Goal: Navigation & Orientation: Find specific page/section

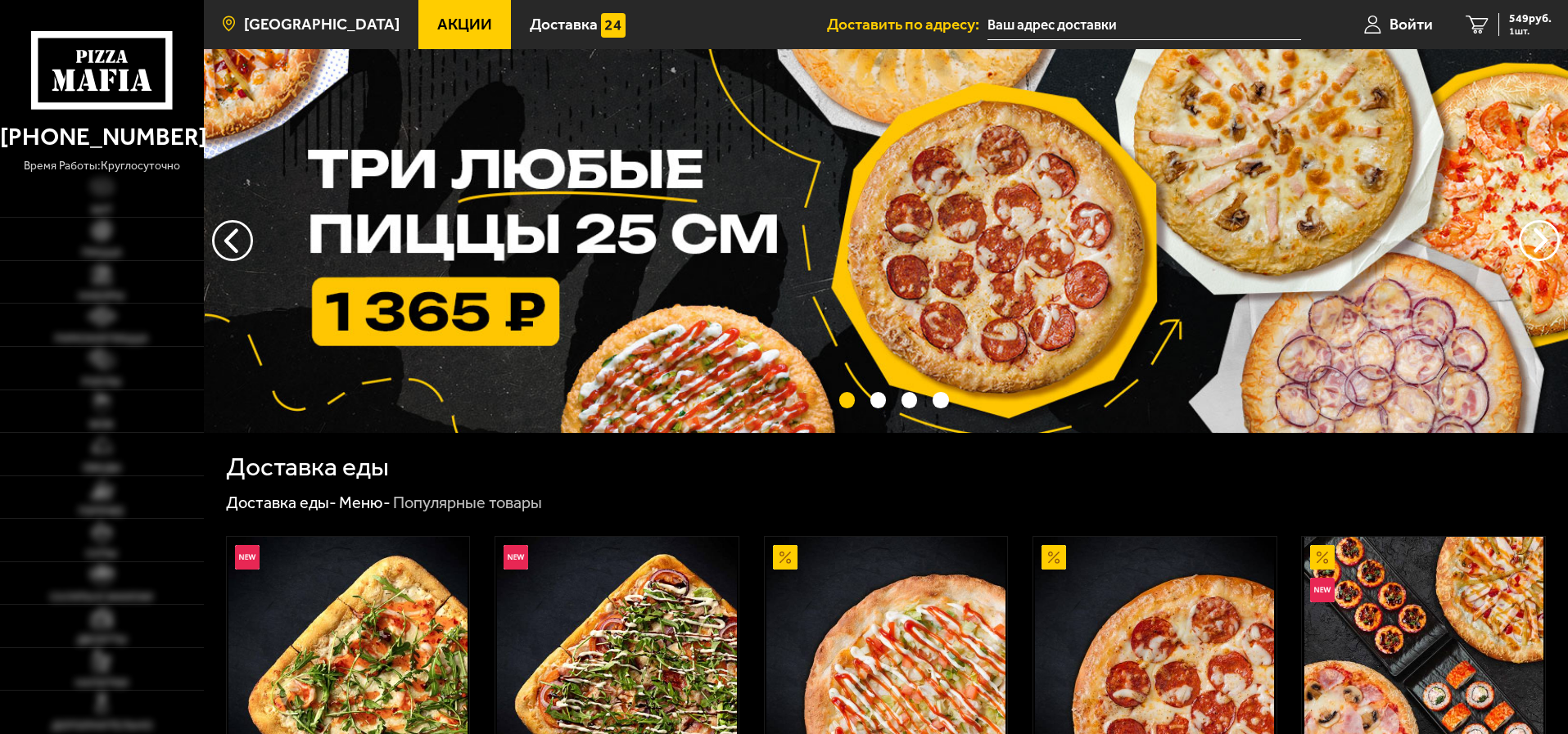
type input "Дворцовая набережная, 38"
click at [354, 34] on link "Санкт-Петербург" at bounding box center [311, 25] width 214 height 50
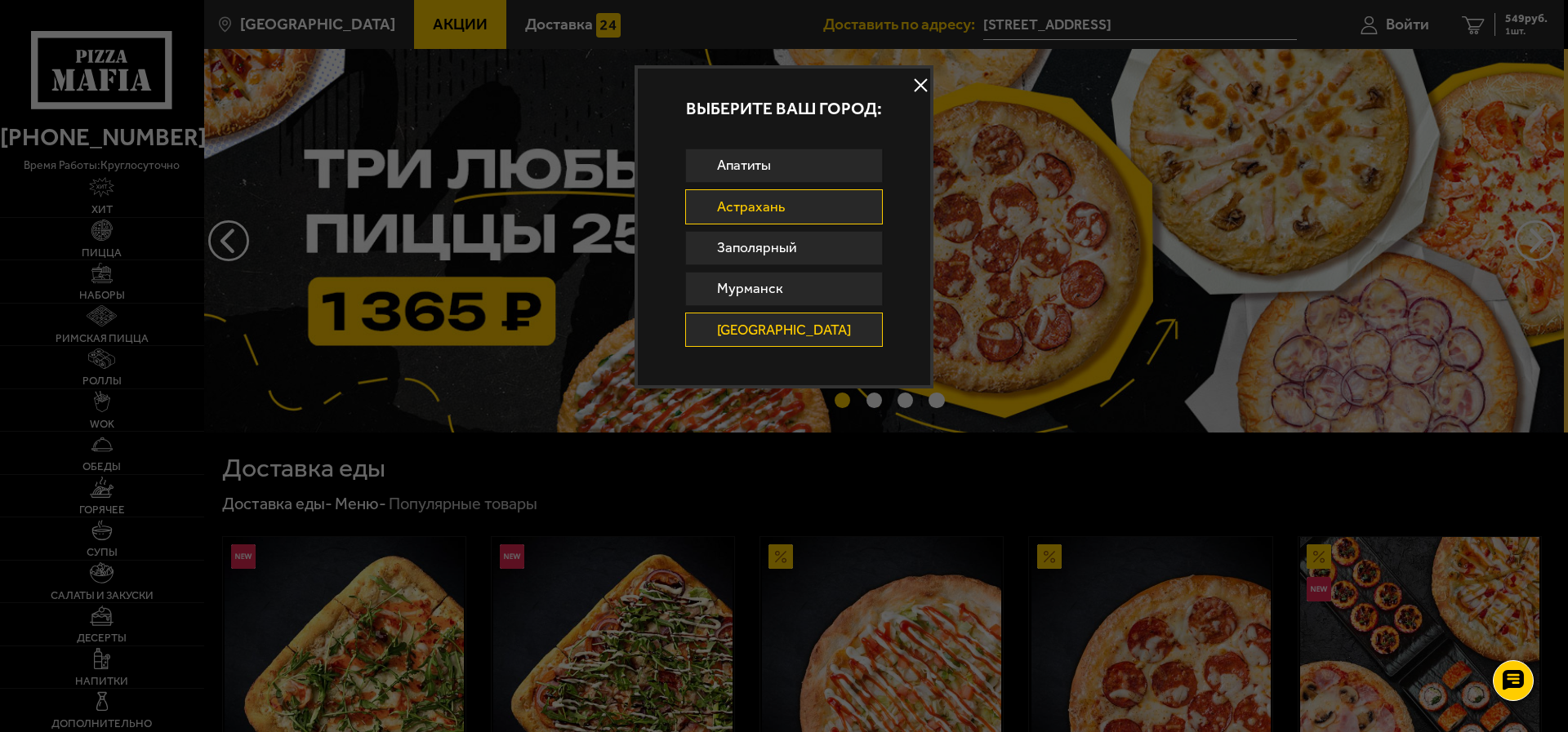
click at [778, 221] on link "Астрахань" at bounding box center [784, 206] width 198 height 34
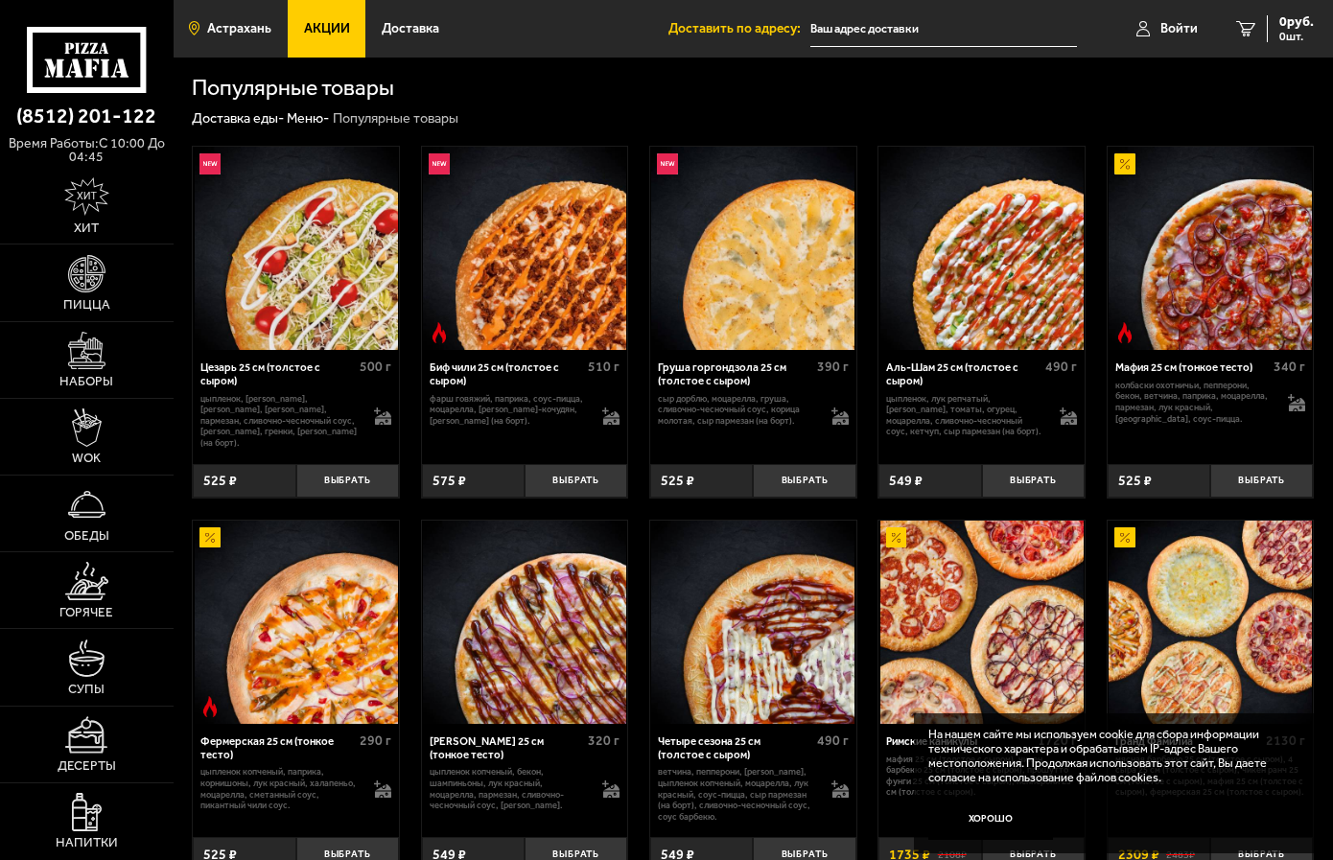
click at [201, 25] on link "Астрахань" at bounding box center [231, 29] width 114 height 58
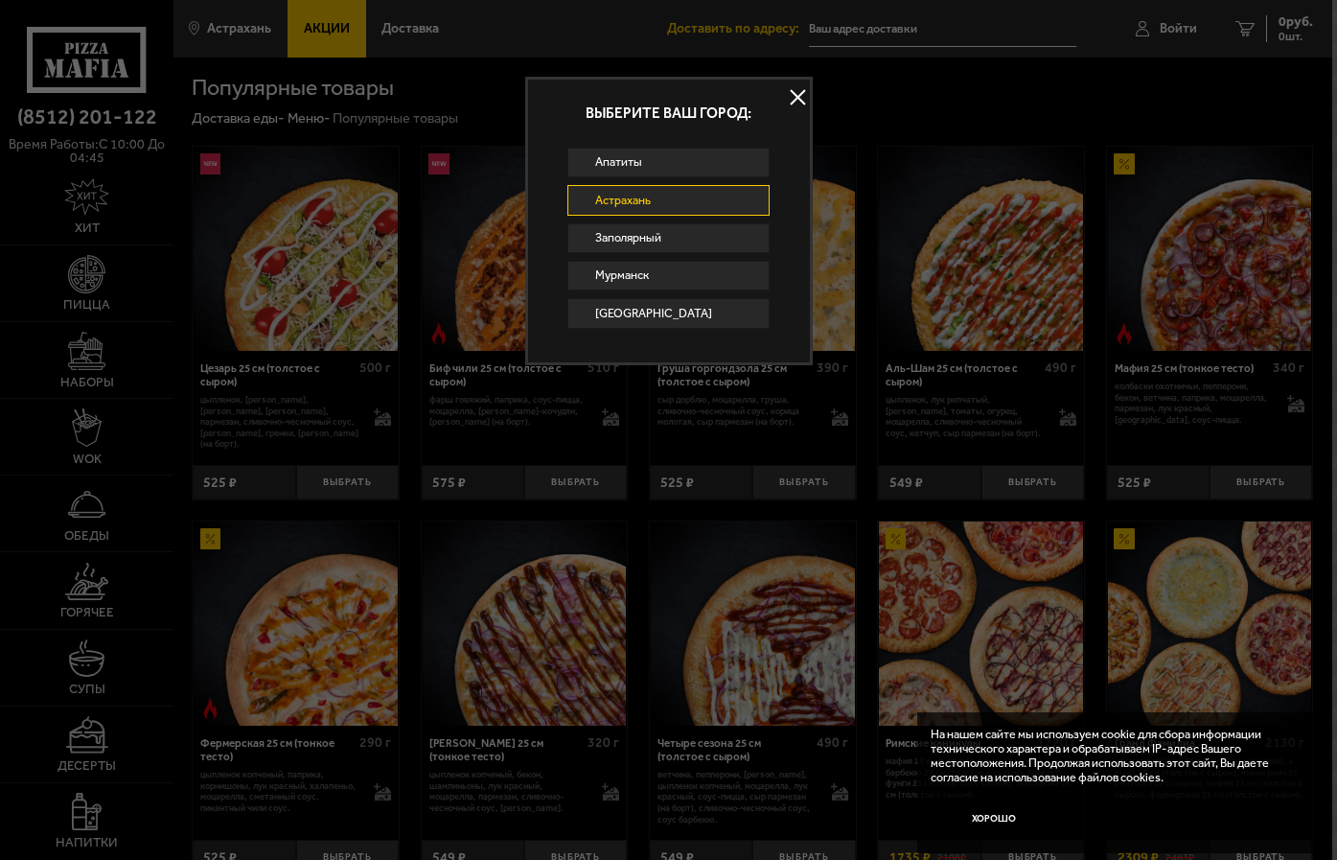
click at [653, 197] on link "Астрахань" at bounding box center [668, 200] width 201 height 30
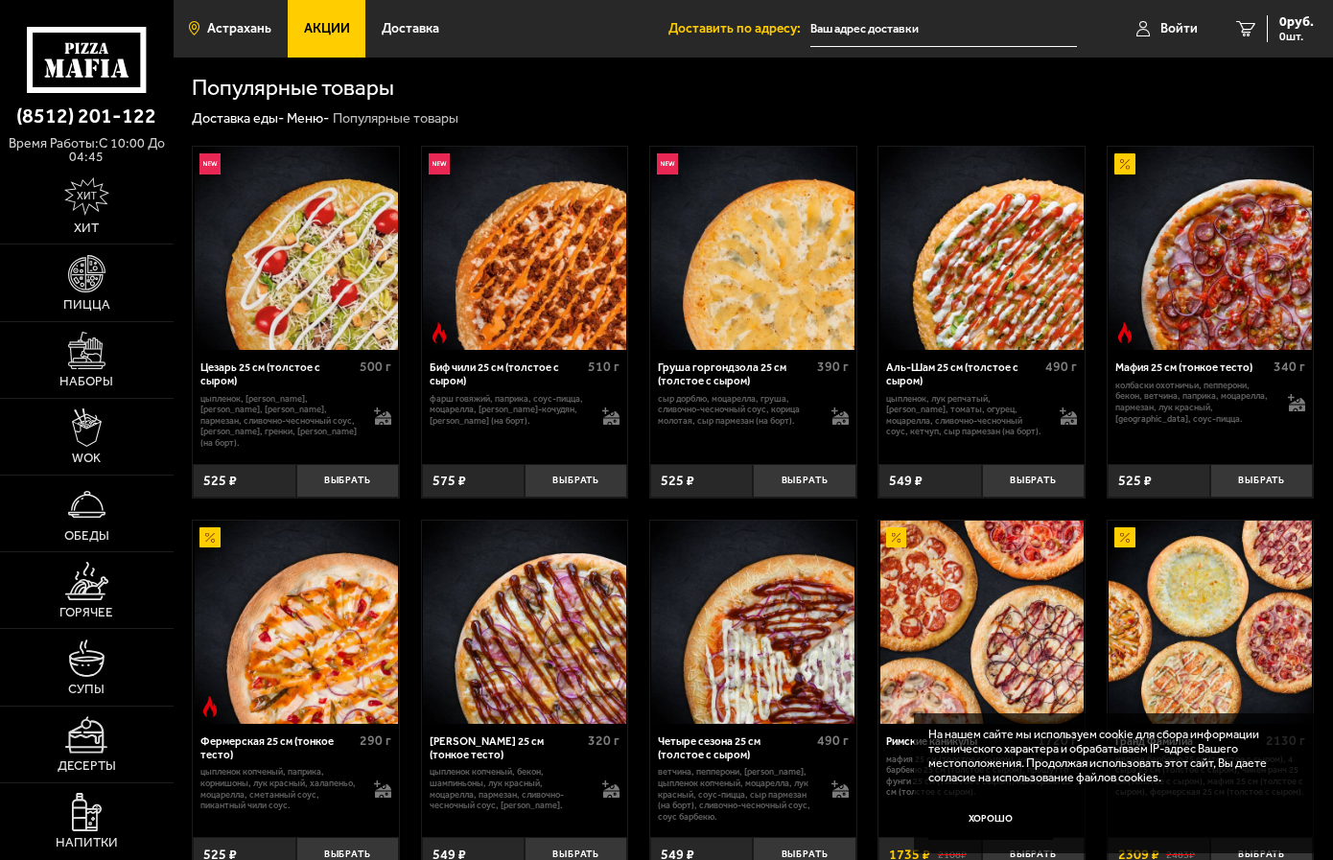
click at [255, 34] on span "Астрахань" at bounding box center [239, 28] width 64 height 13
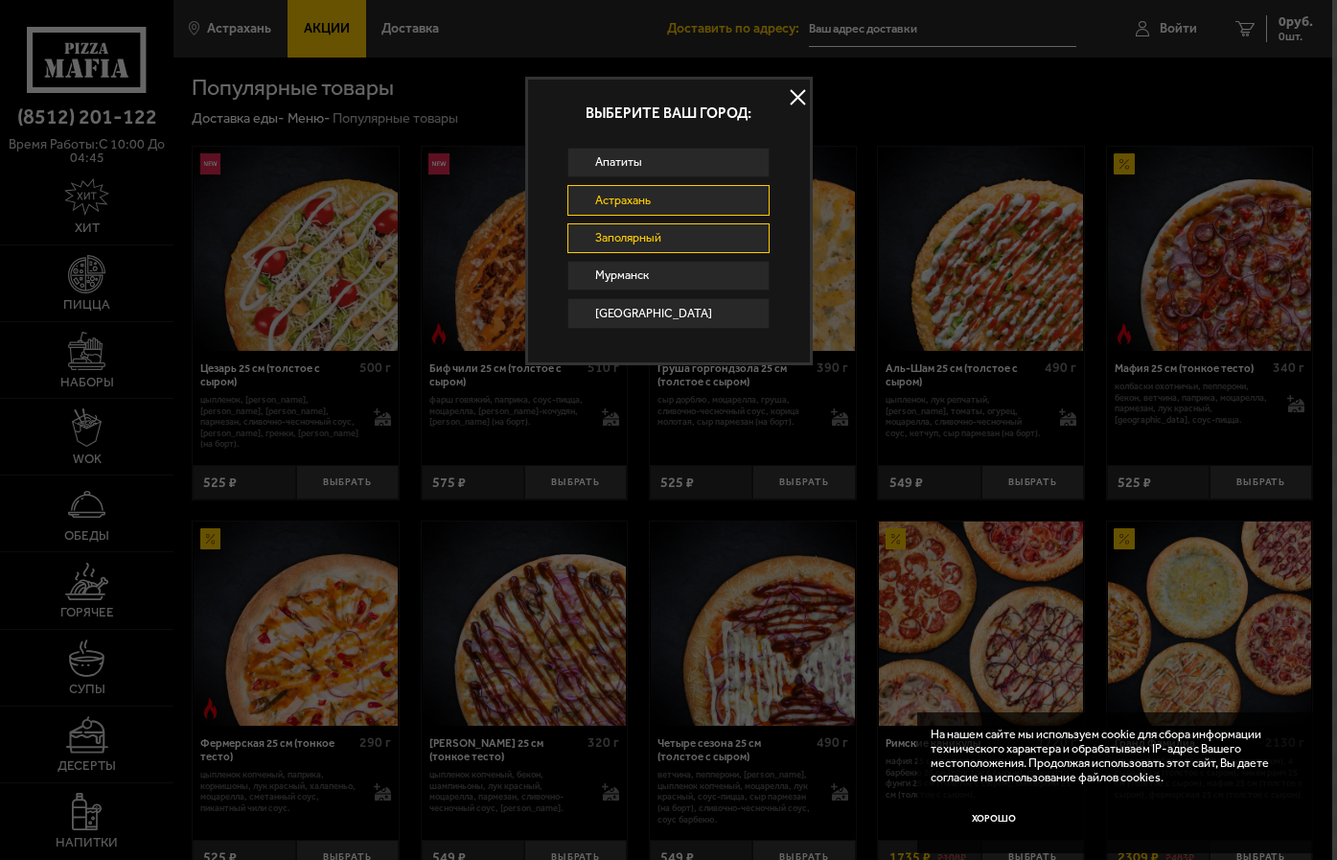
click at [667, 233] on link "Заполярный" at bounding box center [668, 238] width 201 height 30
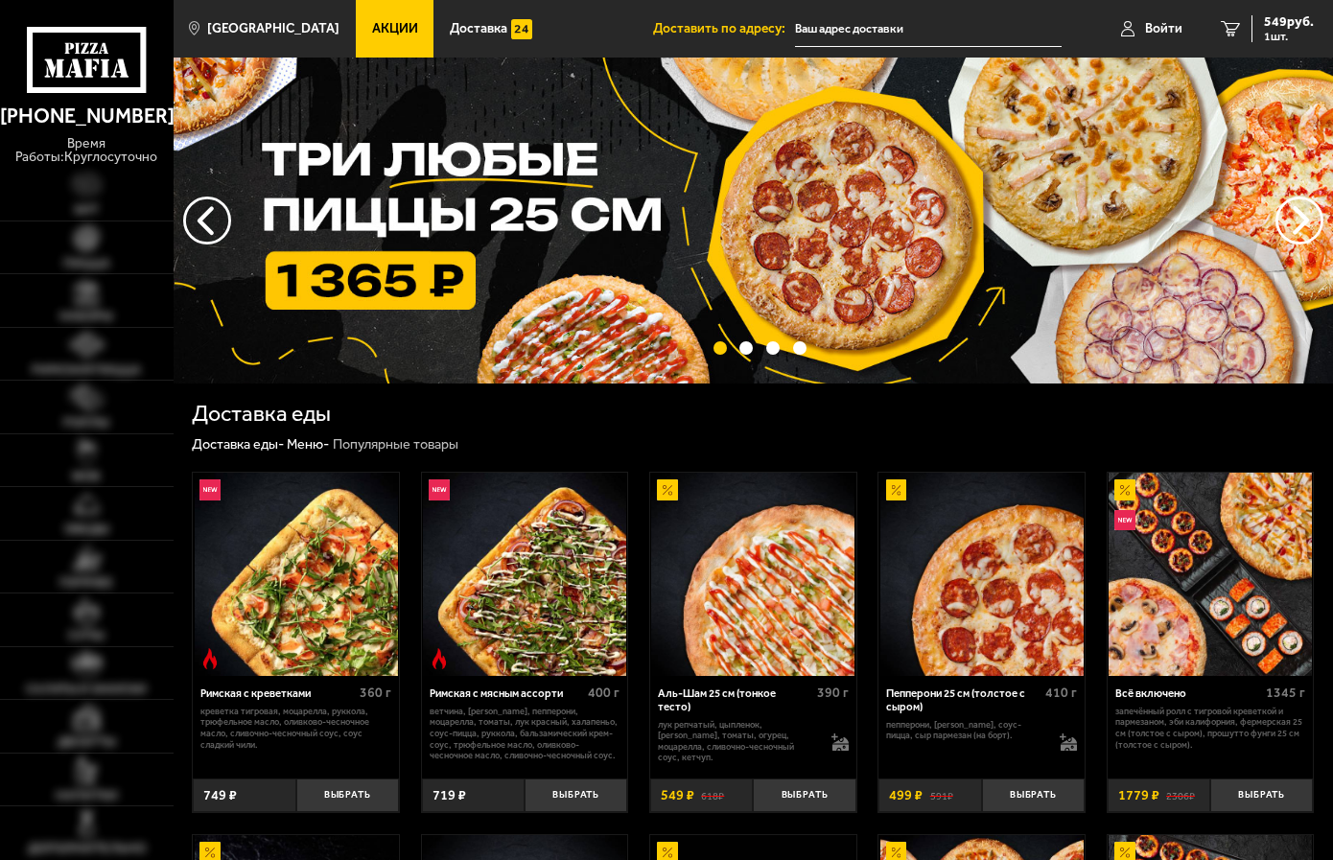
type input "Дворцовая набережная, 38"
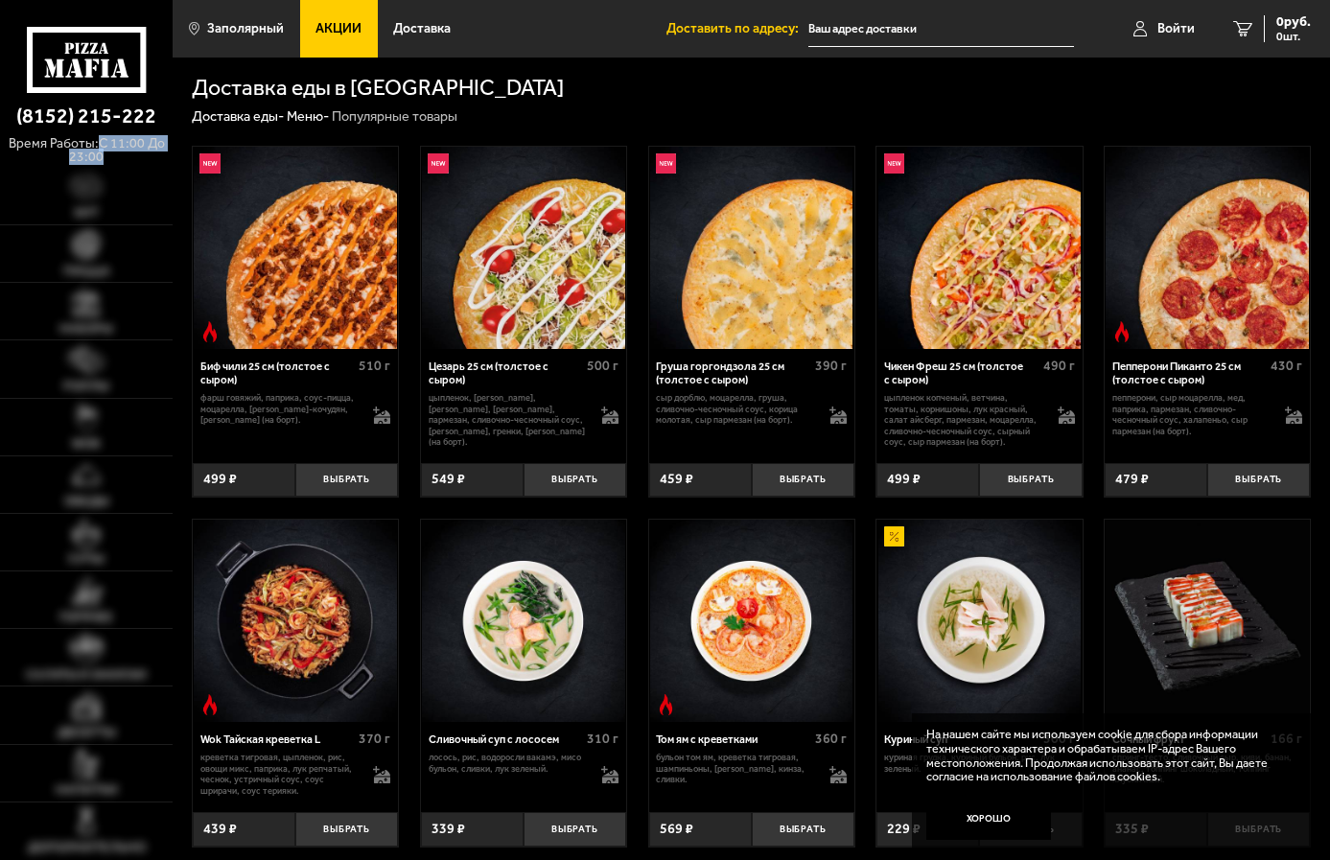
drag, startPoint x: 104, startPoint y: 143, endPoint x: 116, endPoint y: 152, distance: 15.7
click at [116, 152] on p "время работы: c 11:00 до 23:00" at bounding box center [86, 150] width 173 height 35
copy p "c 11:00 до 23:00"
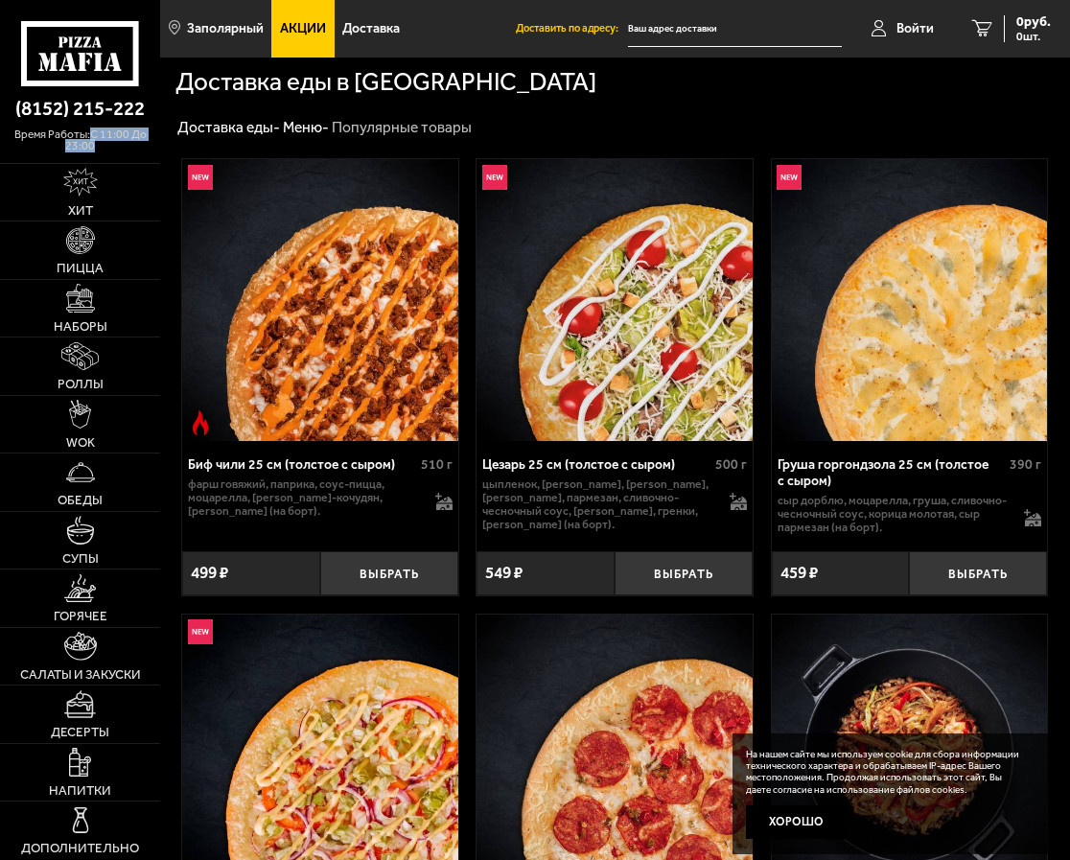
copy p "c 11:00 до 23:00"
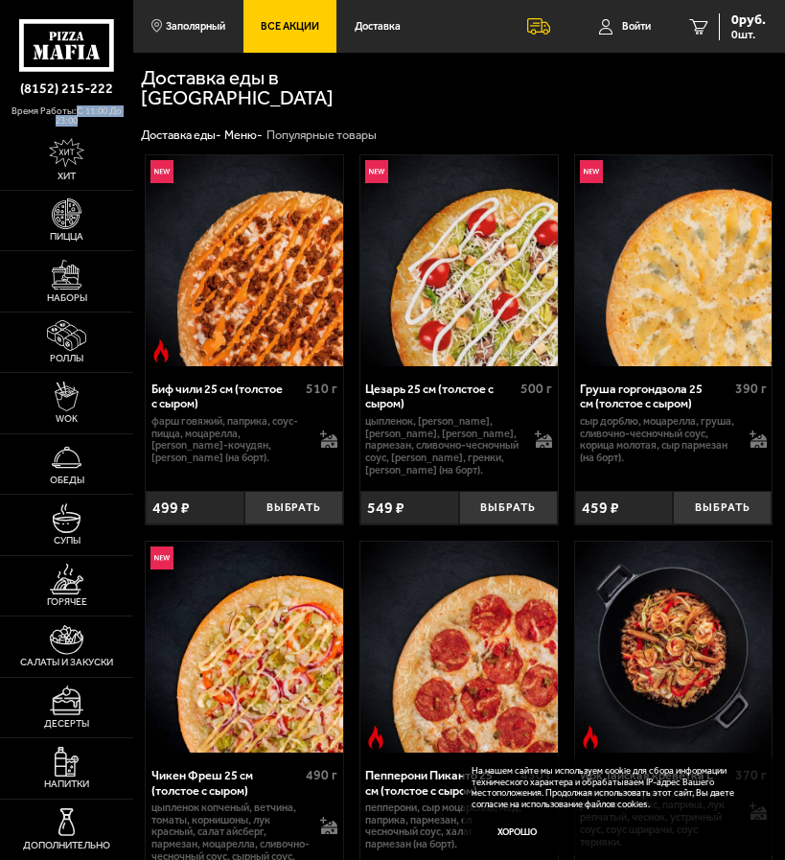
copy p "c 11:00 до 23:00"
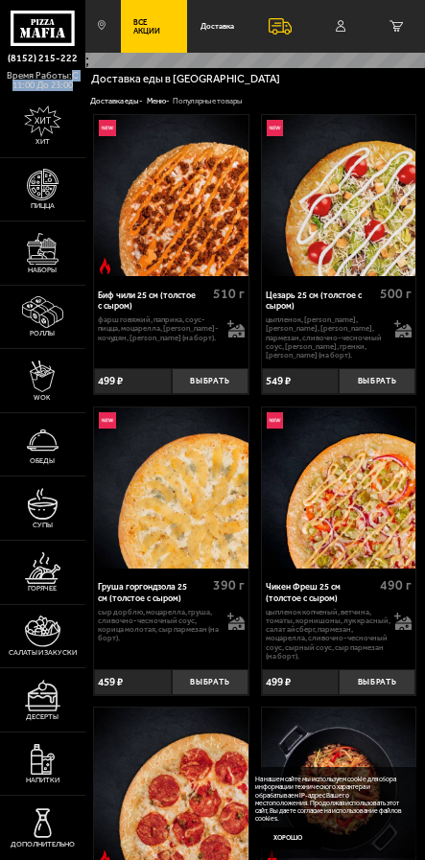
click at [45, 81] on p "время работы: c 11:00 до 23:00" at bounding box center [42, 80] width 85 height 27
click at [159, 34] on span "Все Акции" at bounding box center [153, 25] width 41 height 15
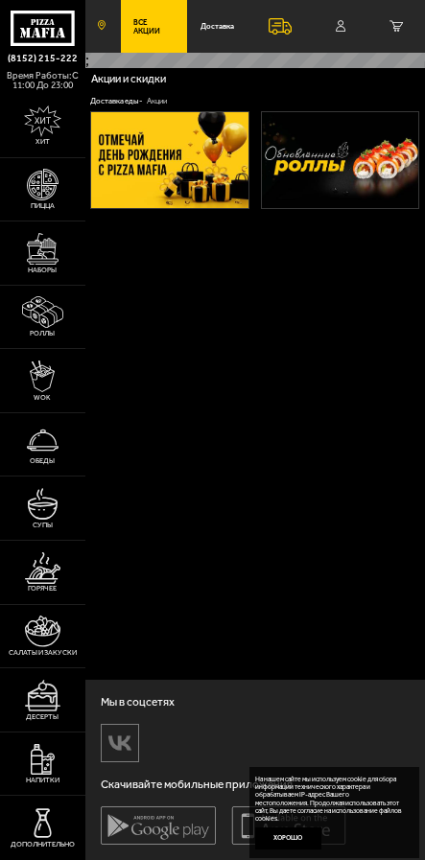
click at [105, 24] on link "Заполярный" at bounding box center [102, 26] width 35 height 53
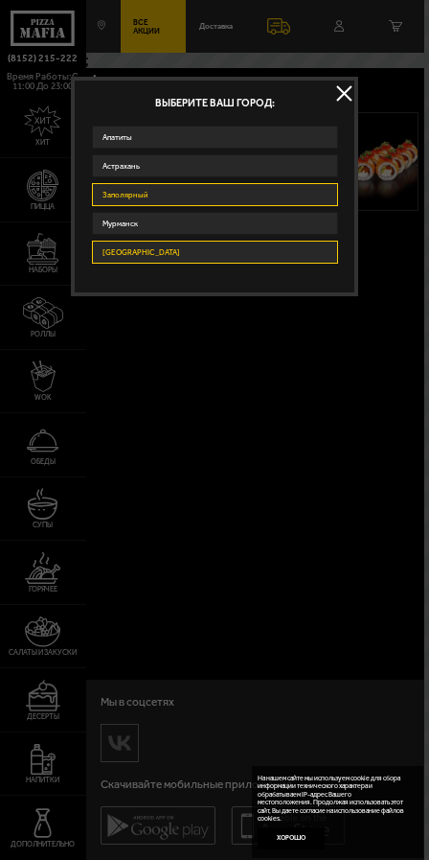
click at [200, 261] on link "Санкт-Петербург" at bounding box center [215, 252] width 246 height 23
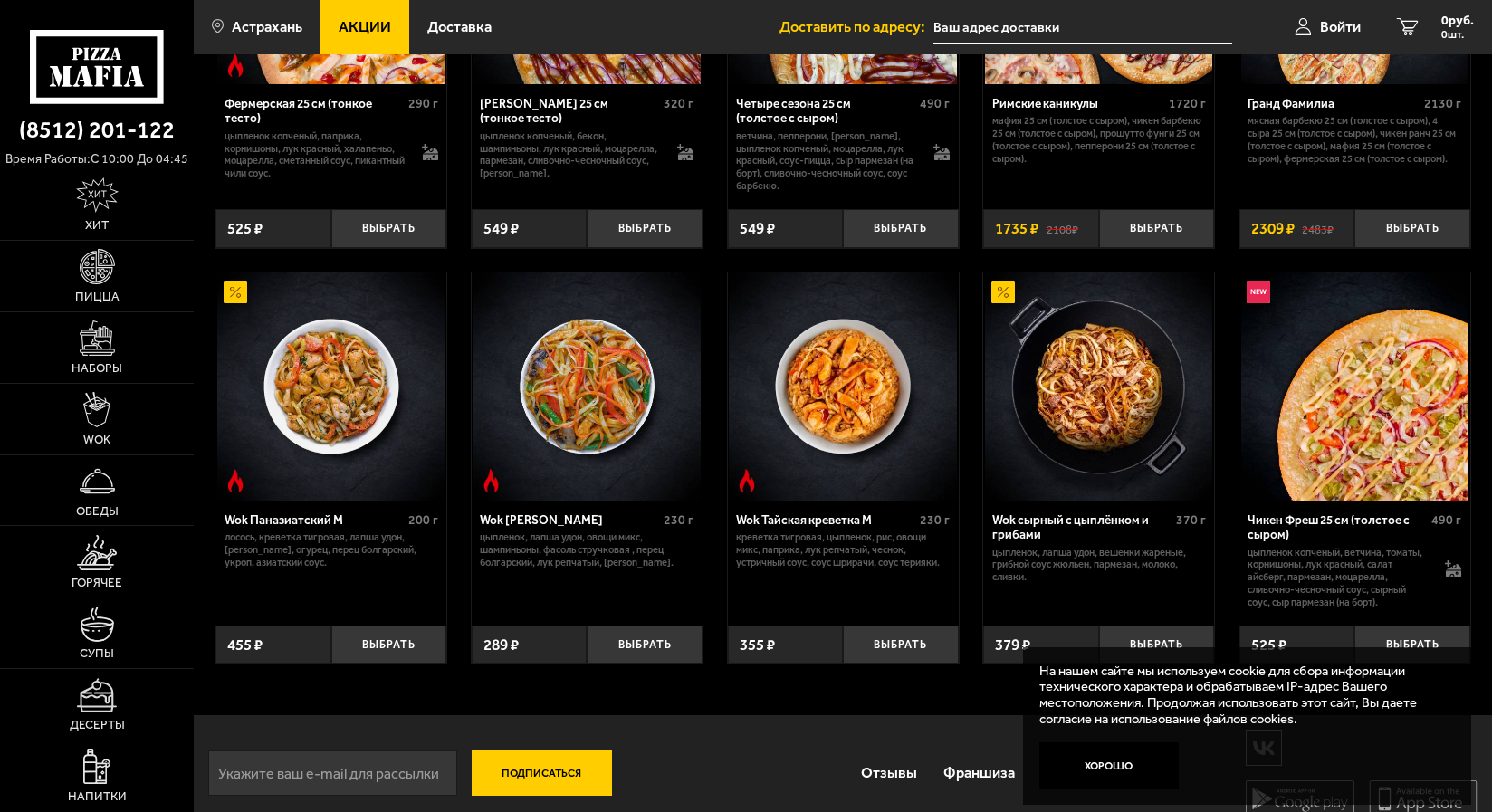
scroll to position [737, 0]
